Goal: Check status: Check status

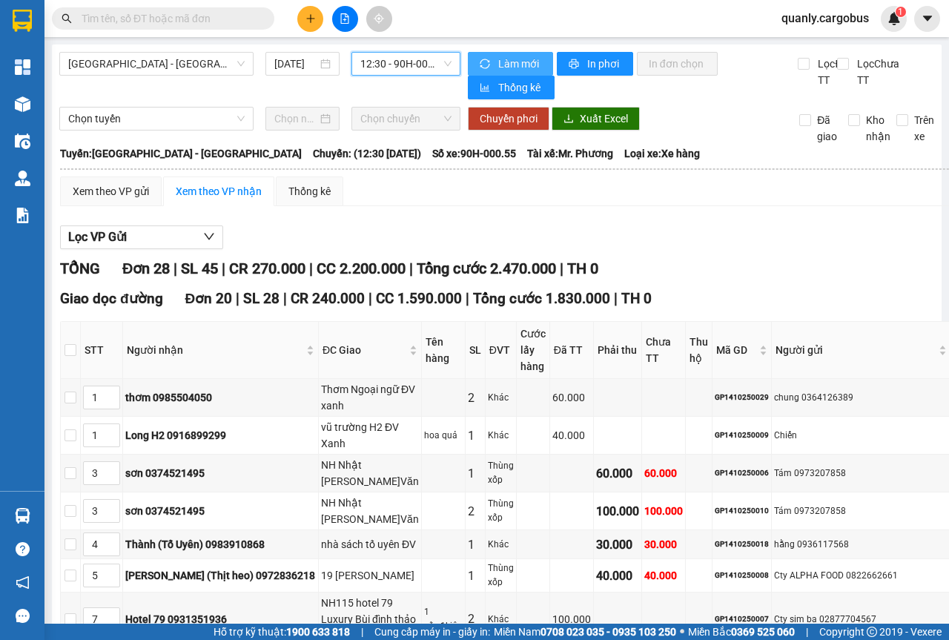
click at [506, 58] on span "Làm mới" at bounding box center [519, 64] width 43 height 16
click at [438, 62] on span "12:30 - 90H-000.55" at bounding box center [405, 64] width 90 height 22
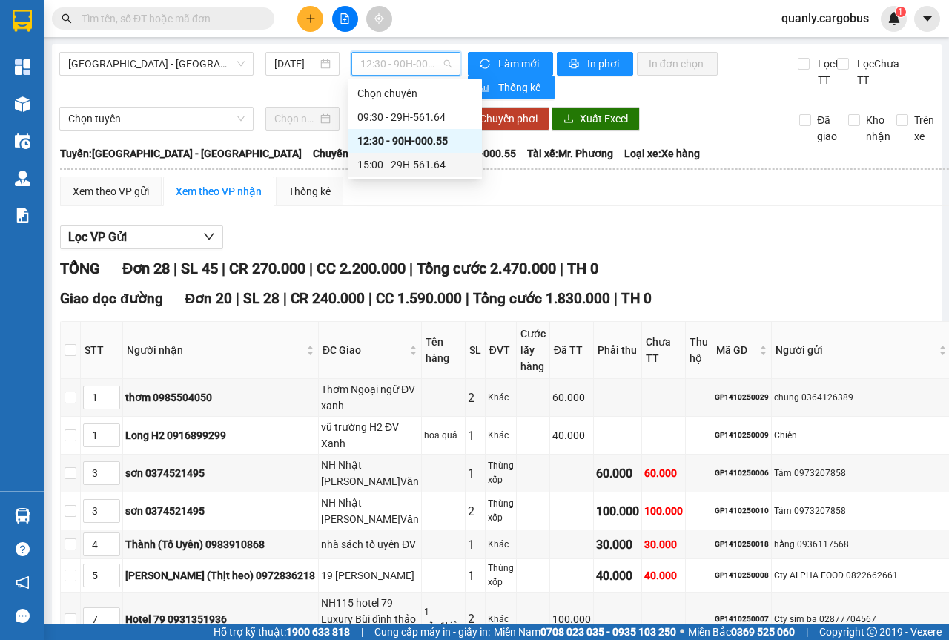
click at [419, 164] on div "15:00 - 29H-561.64" at bounding box center [415, 164] width 116 height 16
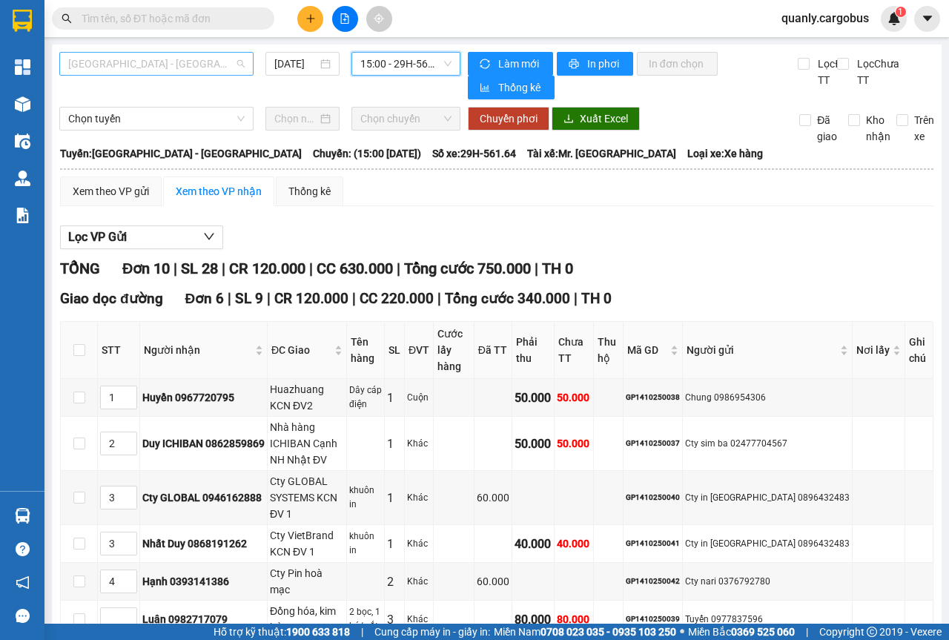
click at [234, 60] on span "[GEOGRAPHIC_DATA] - [GEOGRAPHIC_DATA]" at bounding box center [156, 64] width 177 height 22
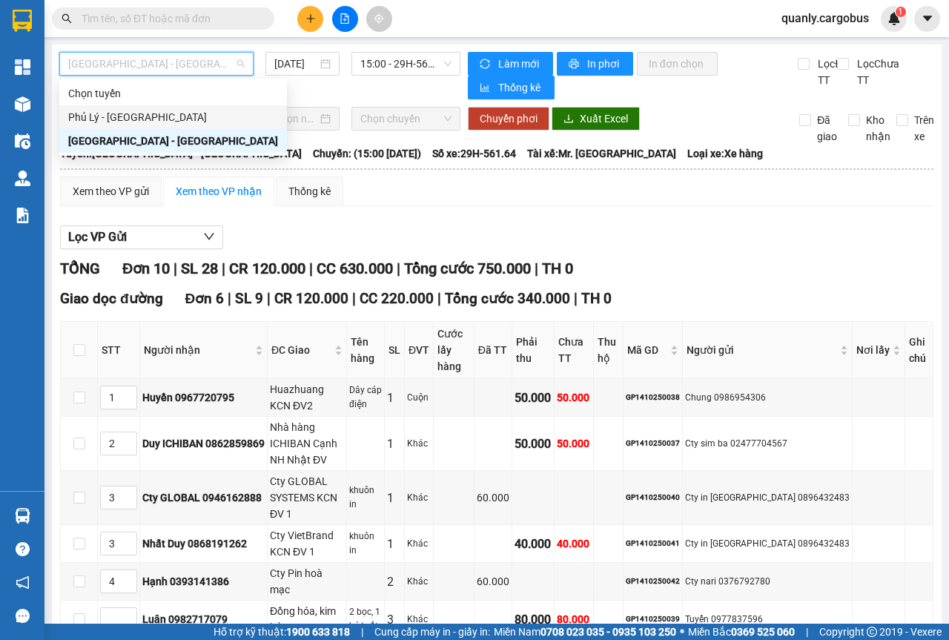
click at [102, 117] on div "Phủ Lý - [GEOGRAPHIC_DATA]" at bounding box center [173, 117] width 210 height 16
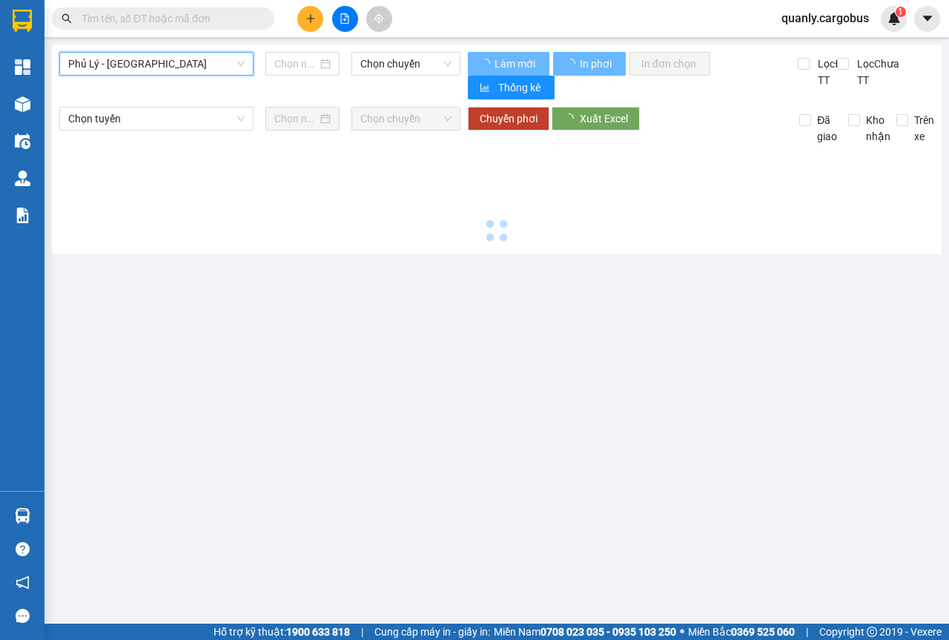
type input "[DATE]"
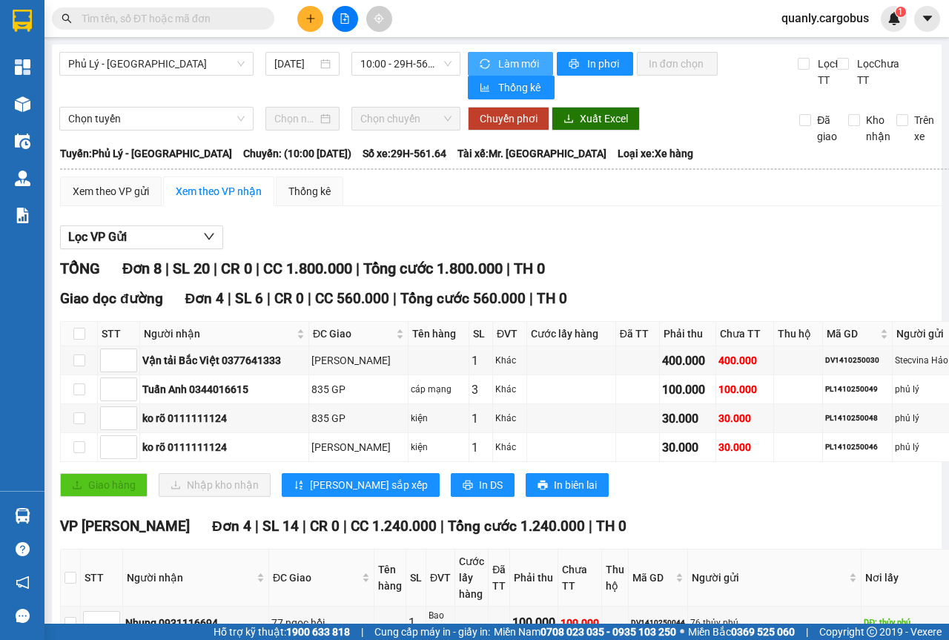
click at [502, 58] on span "Làm mới" at bounding box center [519, 64] width 43 height 16
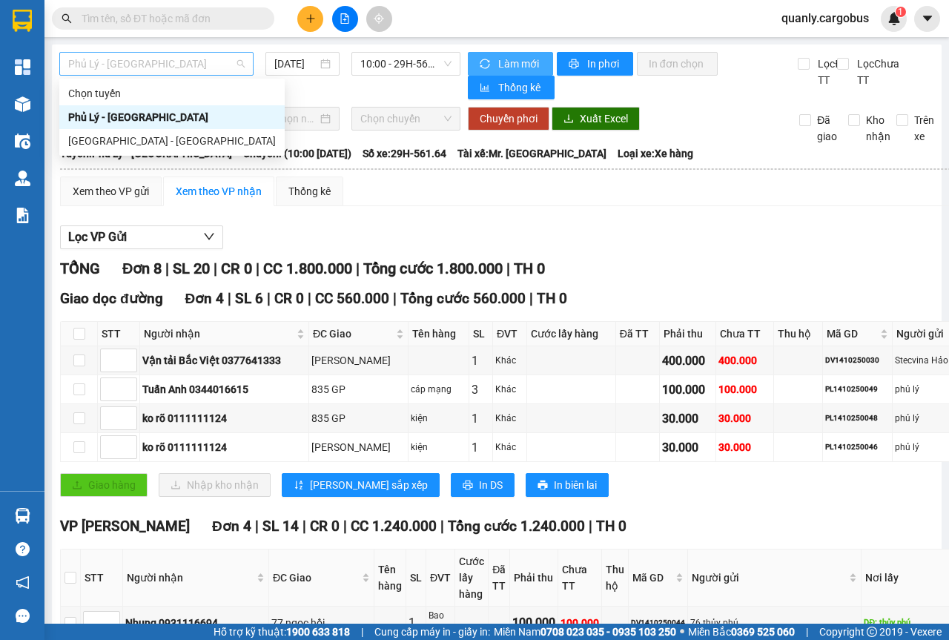
click at [240, 61] on span "Phủ Lý - [GEOGRAPHIC_DATA]" at bounding box center [156, 64] width 177 height 22
click at [237, 59] on span "Phủ Lý - [GEOGRAPHIC_DATA]" at bounding box center [156, 64] width 177 height 22
click at [111, 140] on div "[GEOGRAPHIC_DATA] - [GEOGRAPHIC_DATA]" at bounding box center [172, 141] width 208 height 16
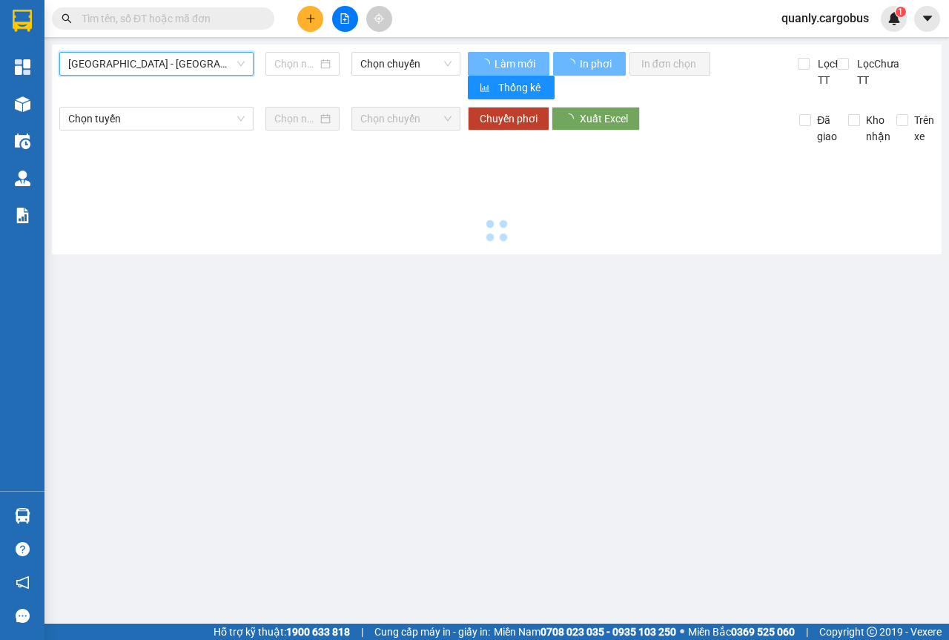
type input "[DATE]"
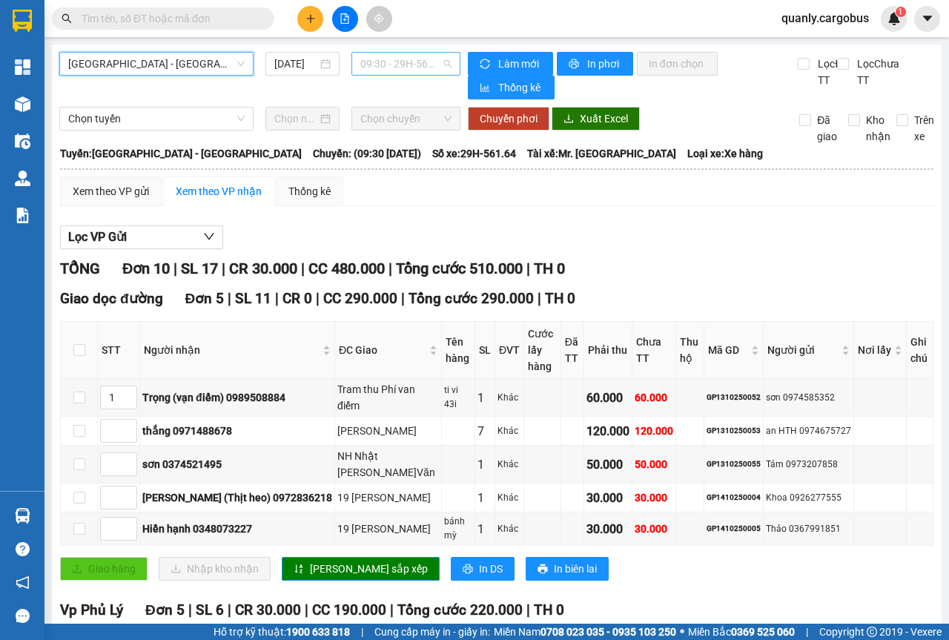
click at [451, 67] on div "09:30 - 29H-561.64" at bounding box center [406, 64] width 108 height 24
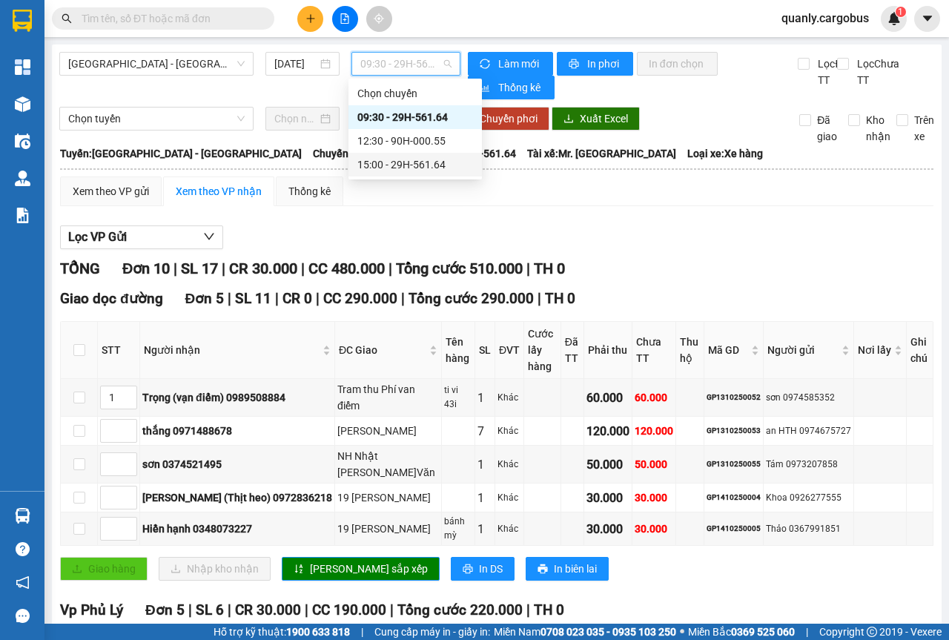
click at [428, 165] on div "15:00 - 29H-561.64" at bounding box center [415, 164] width 116 height 16
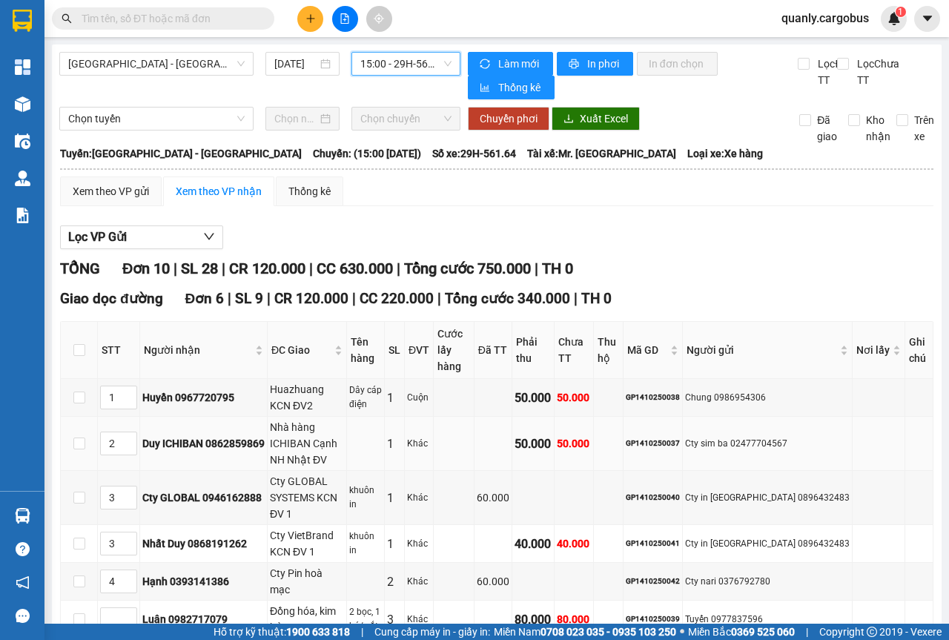
scroll to position [222, 0]
